Goal: Task Accomplishment & Management: Complete application form

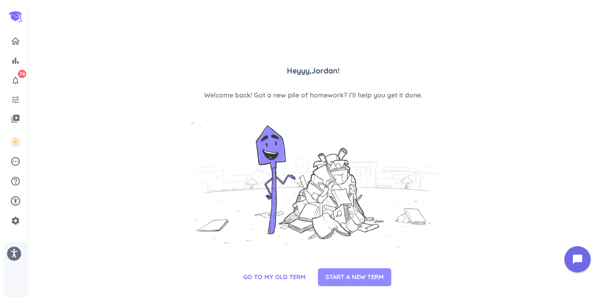
click at [367, 276] on span "START A NEW TERM" at bounding box center [355, 276] width 58 height 9
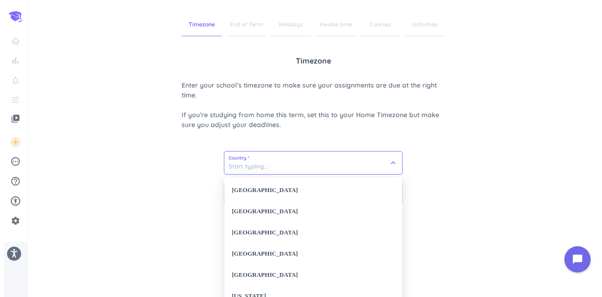
click at [264, 164] on input at bounding box center [313, 163] width 178 height 23
click at [252, 184] on div "[GEOGRAPHIC_DATA]" at bounding box center [313, 190] width 178 height 21
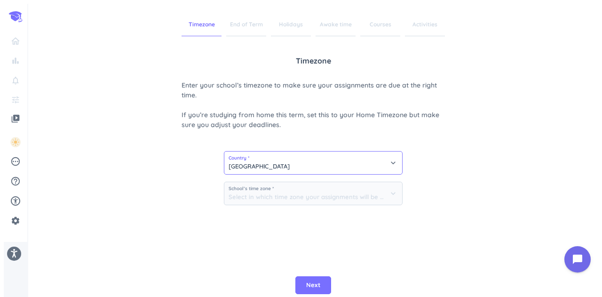
type input "[GEOGRAPHIC_DATA]"
click at [251, 192] on input at bounding box center [313, 193] width 178 height 23
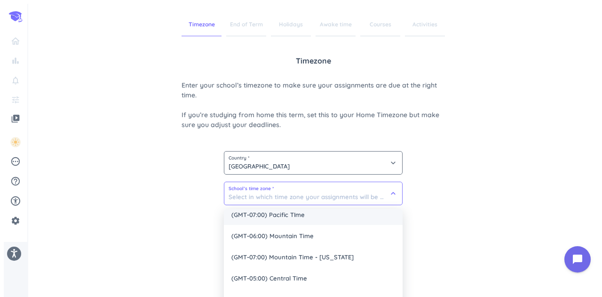
scroll to position [51, 0]
